Goal: Task Accomplishment & Management: Manage account settings

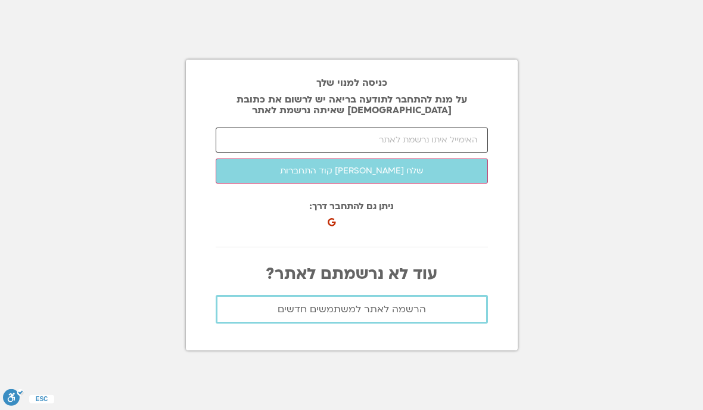
click at [433, 153] on input "email" at bounding box center [352, 140] width 272 height 25
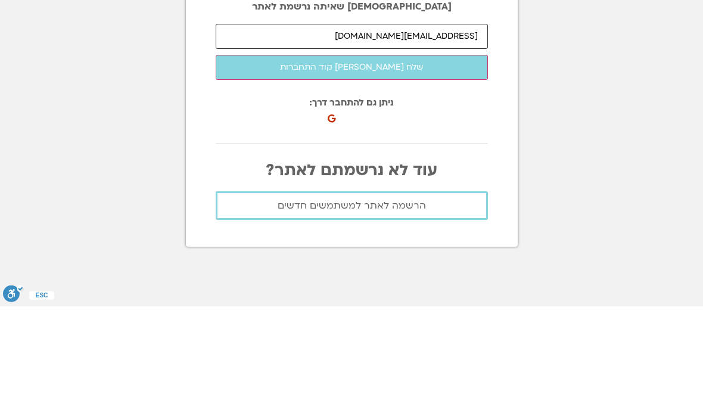
type input "[EMAIL_ADDRESS][DOMAIN_NAME]"
click at [443, 159] on button "שלח [PERSON_NAME] קוד התחברות" at bounding box center [352, 171] width 272 height 25
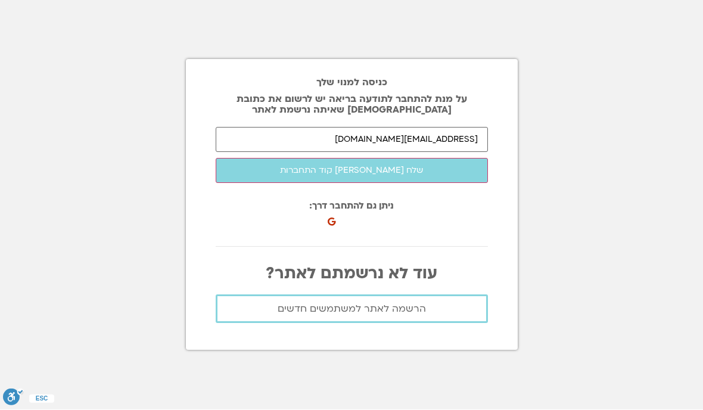
click at [417, 159] on button "שלח [PERSON_NAME] קוד התחברות" at bounding box center [352, 171] width 272 height 25
click at [383, 205] on div "כניסה באמצעות חשבון Google. פתיחה בכרטיסייה חדשה" at bounding box center [389, 218] width 131 height 26
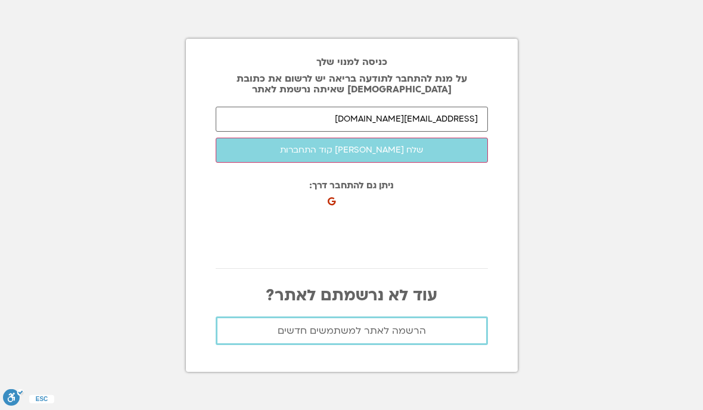
click at [415, 138] on button "שלח [PERSON_NAME] קוד התחברות" at bounding box center [352, 150] width 272 height 25
click at [408, 138] on button "שלח [PERSON_NAME] קוד התחברות" at bounding box center [352, 150] width 272 height 25
click at [412, 325] on span "הרשמה לאתר למשתמשים חדשים" at bounding box center [352, 330] width 148 height 11
click at [420, 138] on button "שלח [PERSON_NAME] קוד התחברות" at bounding box center [352, 150] width 272 height 25
click at [419, 138] on button "שלח [PERSON_NAME] קוד התחברות" at bounding box center [352, 150] width 272 height 25
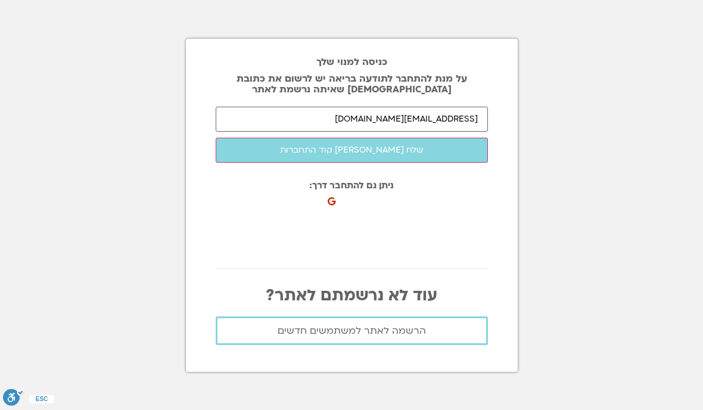
click at [361, 138] on button "שלח [PERSON_NAME] קוד התחברות" at bounding box center [352, 150] width 272 height 25
click at [446, 138] on button "שלח [PERSON_NAME] קוד התחברות" at bounding box center [352, 150] width 272 height 25
click at [678, 101] on section "כניסה למנוי שלך על מנת להתחבר לתודעה בריאה יש לרשום את כתובת האיימל שאיתה נרשמת…" at bounding box center [351, 205] width 703 height 410
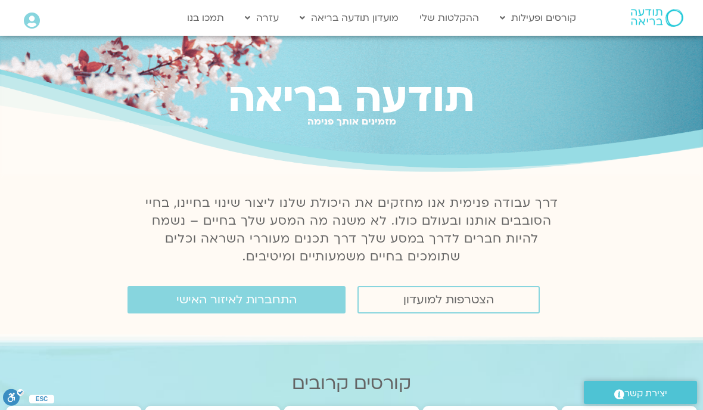
click at [461, 303] on span "הצטרפות למועדון" at bounding box center [448, 299] width 91 height 13
click at [470, 299] on span "הצטרפות למועדון" at bounding box center [448, 299] width 91 height 13
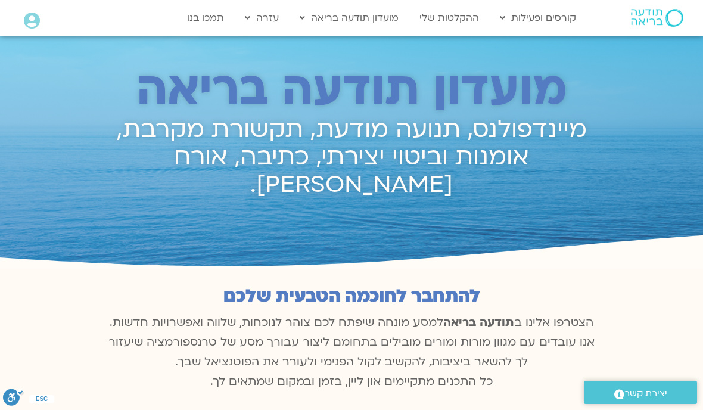
click at [274, 199] on div at bounding box center [352, 220] width 502 height 42
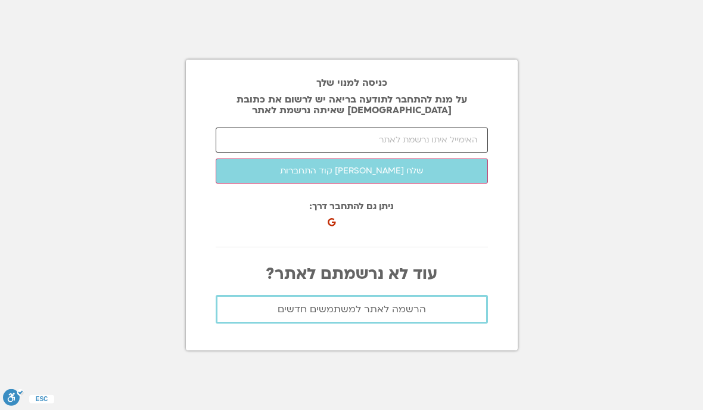
click at [439, 153] on input "email" at bounding box center [352, 140] width 272 height 25
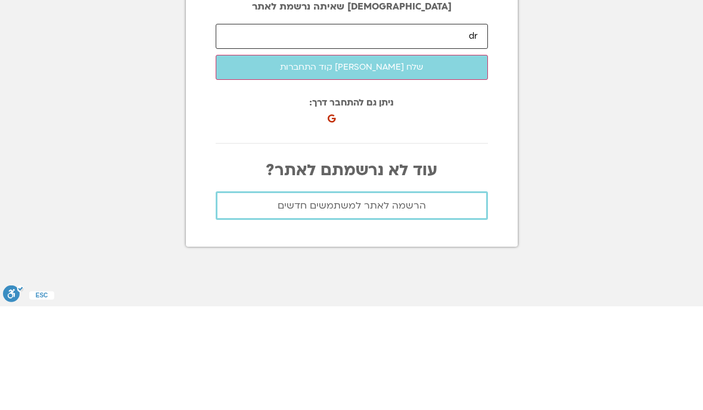
type input "[EMAIL_ADDRESS][DOMAIN_NAME]"
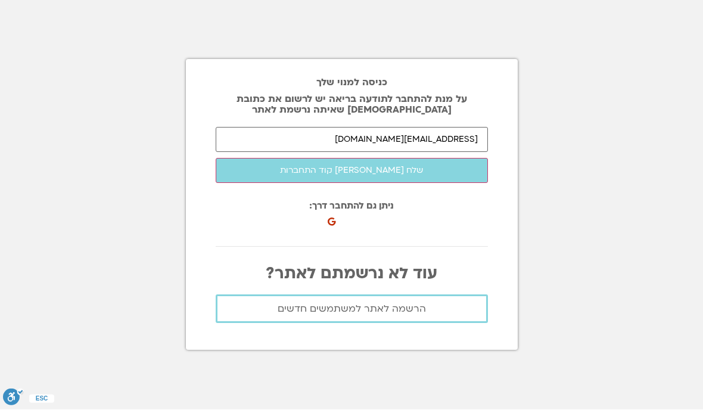
click at [425, 159] on button "שלח [PERSON_NAME] קוד התחברות" at bounding box center [352, 171] width 272 height 25
click at [447, 153] on input "email" at bounding box center [352, 140] width 272 height 25
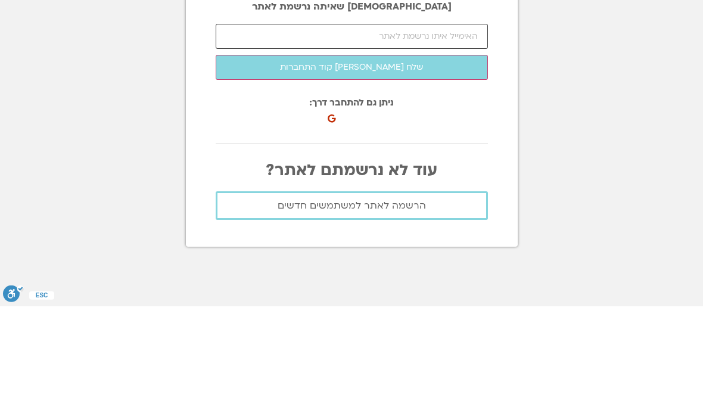
click at [440, 128] on input "email" at bounding box center [352, 140] width 272 height 25
type input "[EMAIL_ADDRESS][DOMAIN_NAME]"
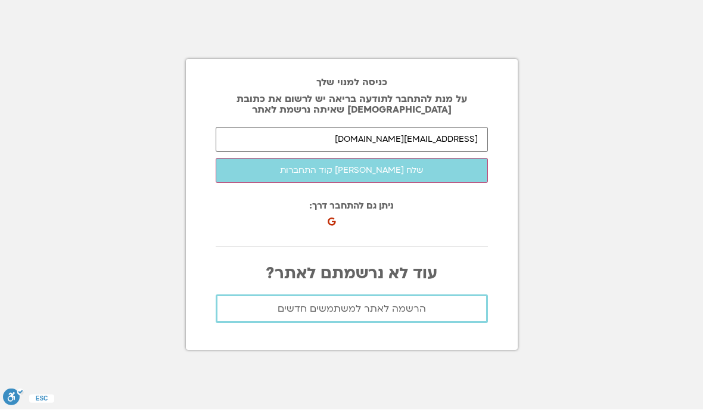
click at [429, 159] on button "שלח [PERSON_NAME] קוד התחברות" at bounding box center [352, 171] width 272 height 25
click at [449, 128] on input "number" at bounding box center [352, 140] width 272 height 25
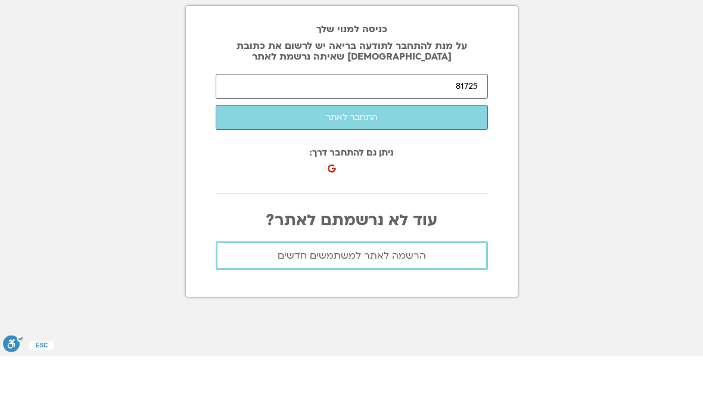
click at [397, 159] on button "התחבר לאתר" at bounding box center [352, 171] width 272 height 25
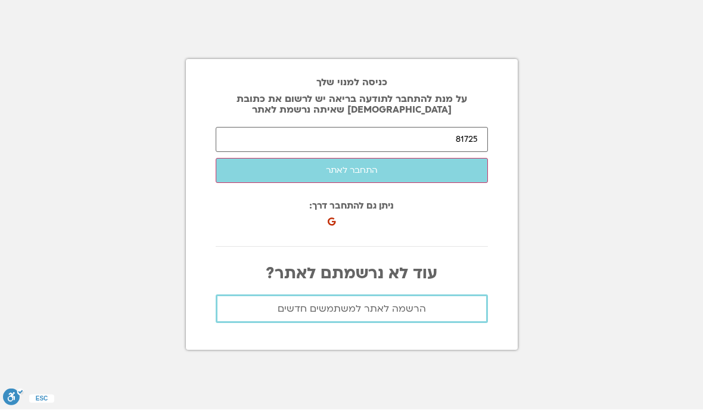
click at [392, 159] on button "התחבר לאתר" at bounding box center [352, 171] width 272 height 25
click at [393, 159] on button "התחבר לאתר" at bounding box center [352, 171] width 272 height 25
click at [366, 159] on button "התחבר לאתר" at bounding box center [352, 171] width 272 height 25
click at [362, 159] on button "התחבר לאתר" at bounding box center [352, 171] width 272 height 25
click at [438, 128] on input "81725" at bounding box center [352, 140] width 272 height 25
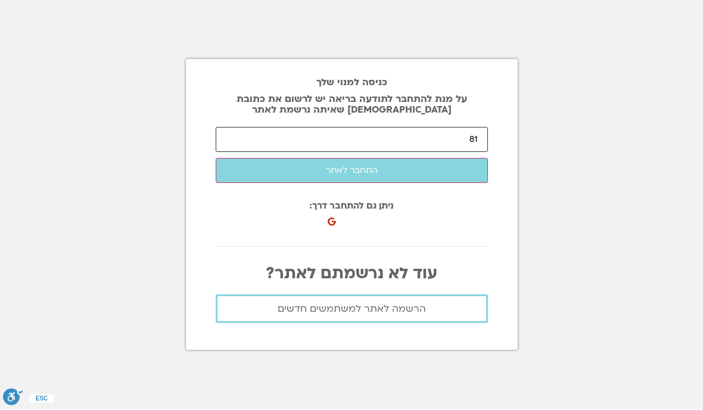
click at [452, 128] on input "81" at bounding box center [352, 140] width 272 height 25
type input "8"
click at [444, 128] on input "number" at bounding box center [352, 140] width 272 height 25
click at [438, 184] on button "שלח [PERSON_NAME] קוד התחברות" at bounding box center [352, 171] width 272 height 25
click at [402, 184] on button "שלח [PERSON_NAME] קוד התחברות" at bounding box center [352, 171] width 272 height 25
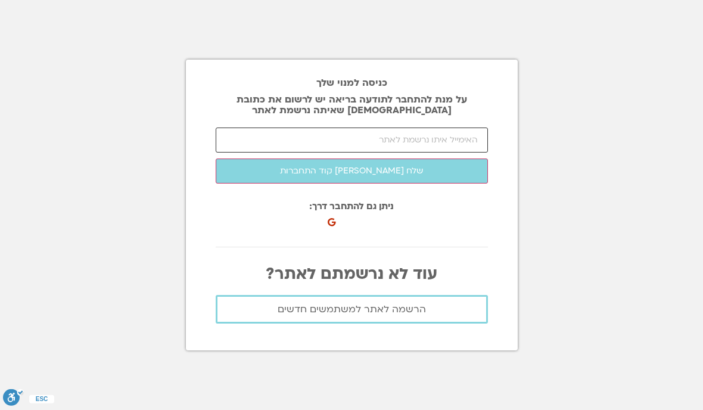
click at [403, 153] on input "email" at bounding box center [352, 140] width 272 height 25
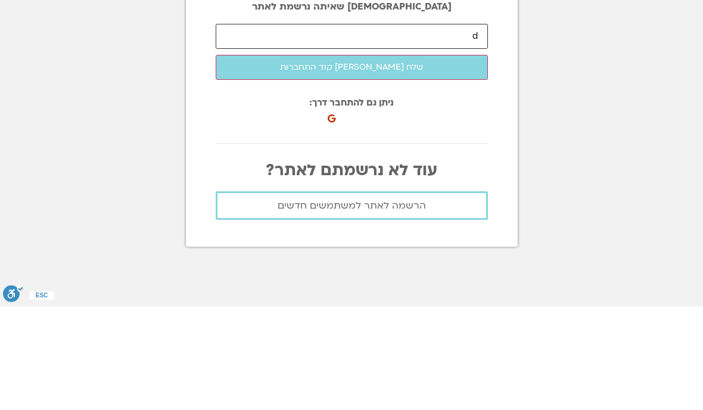
type input "[EMAIL_ADDRESS][DOMAIN_NAME]"
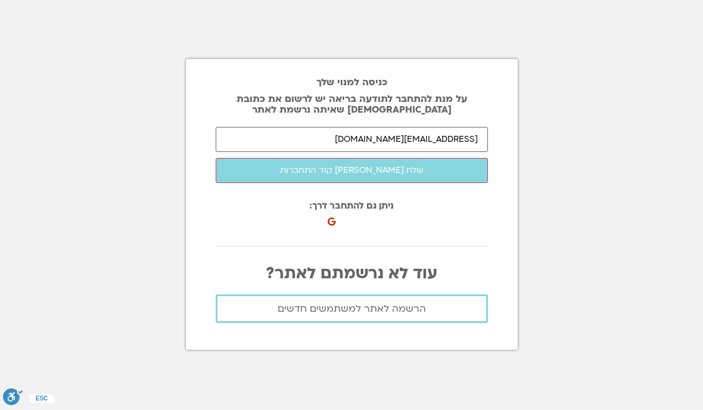
click at [403, 159] on button "שלח [PERSON_NAME] קוד התחברות" at bounding box center [352, 171] width 272 height 25
click at [446, 128] on input "number" at bounding box center [352, 140] width 272 height 25
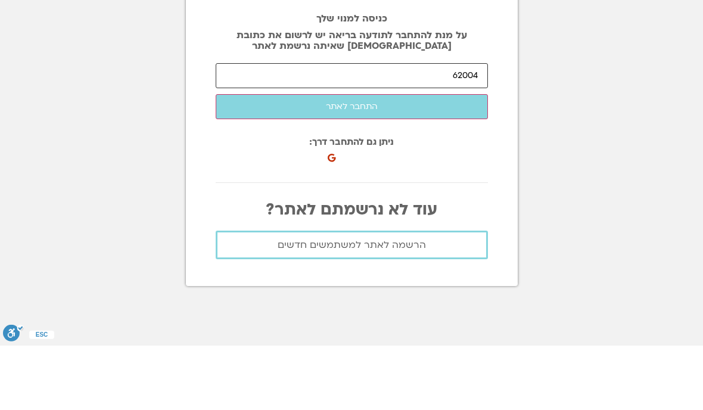
type input "62004"
click at [419, 159] on button "התחבר לאתר" at bounding box center [352, 171] width 272 height 25
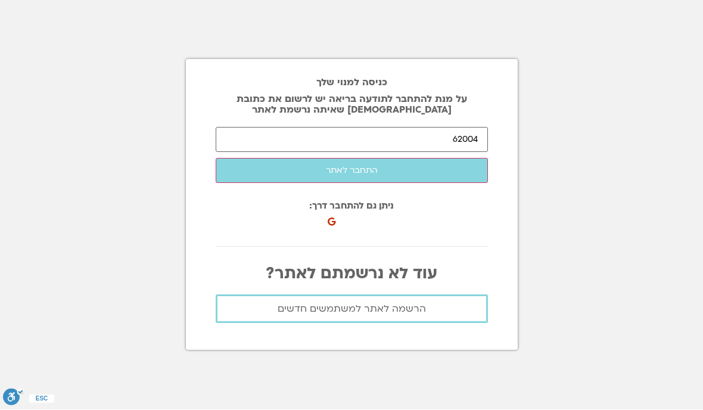
click at [433, 159] on button "התחבר לאתר" at bounding box center [352, 171] width 272 height 25
